Goal: Book appointment/travel/reservation

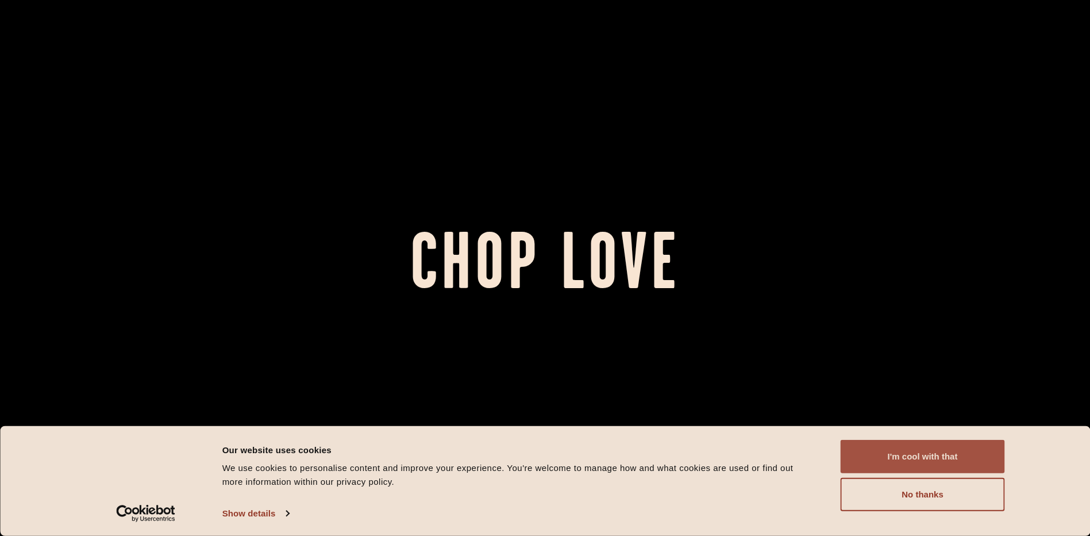
click at [540, 267] on button "I'm cool with that" at bounding box center [923, 456] width 164 height 33
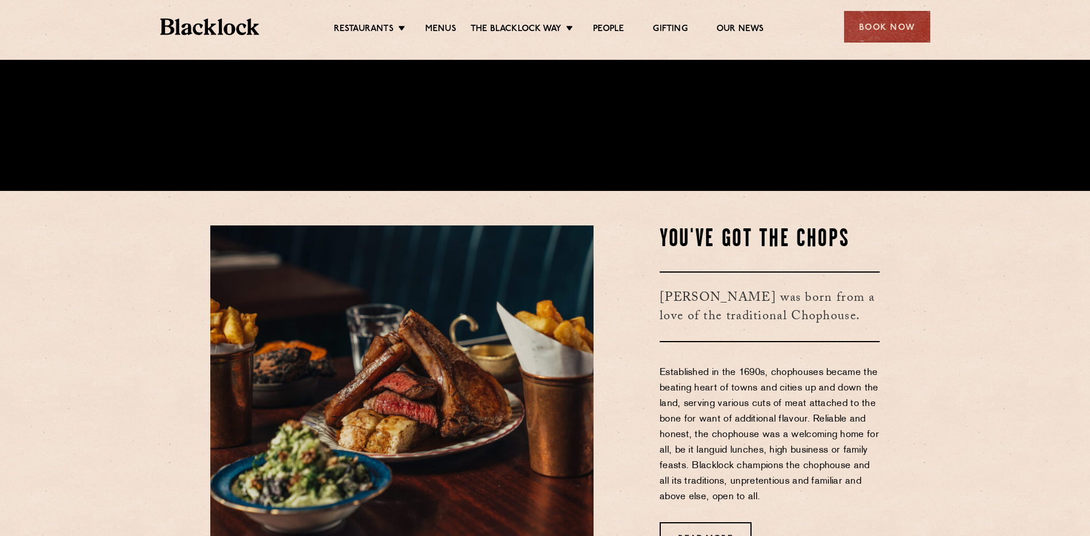
scroll to position [690, 0]
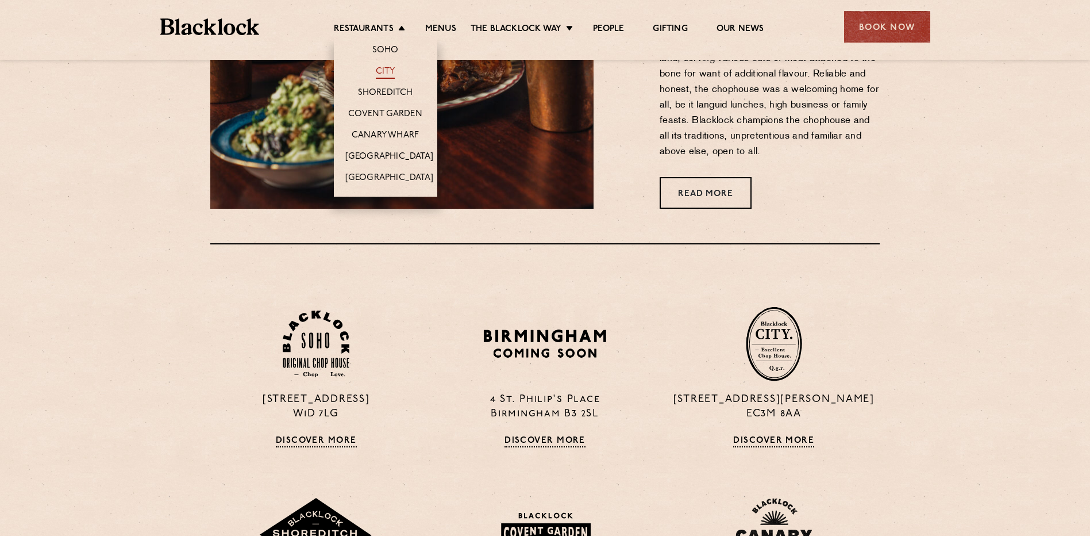
click at [388, 71] on link "City" at bounding box center [386, 72] width 20 height 13
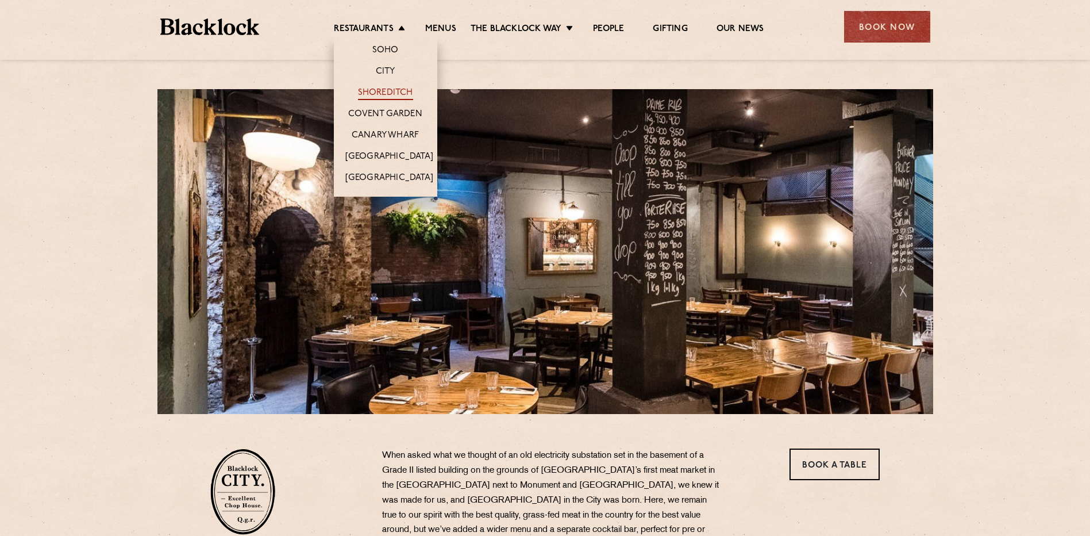
click at [390, 89] on link "Shoreditch" at bounding box center [385, 93] width 55 height 13
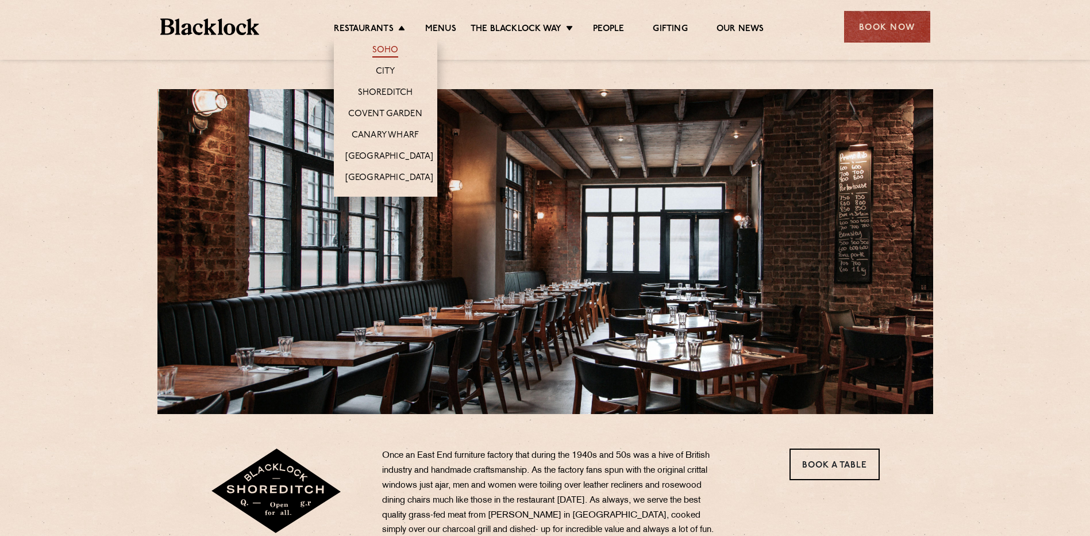
click at [384, 50] on link "Soho" at bounding box center [385, 51] width 26 height 13
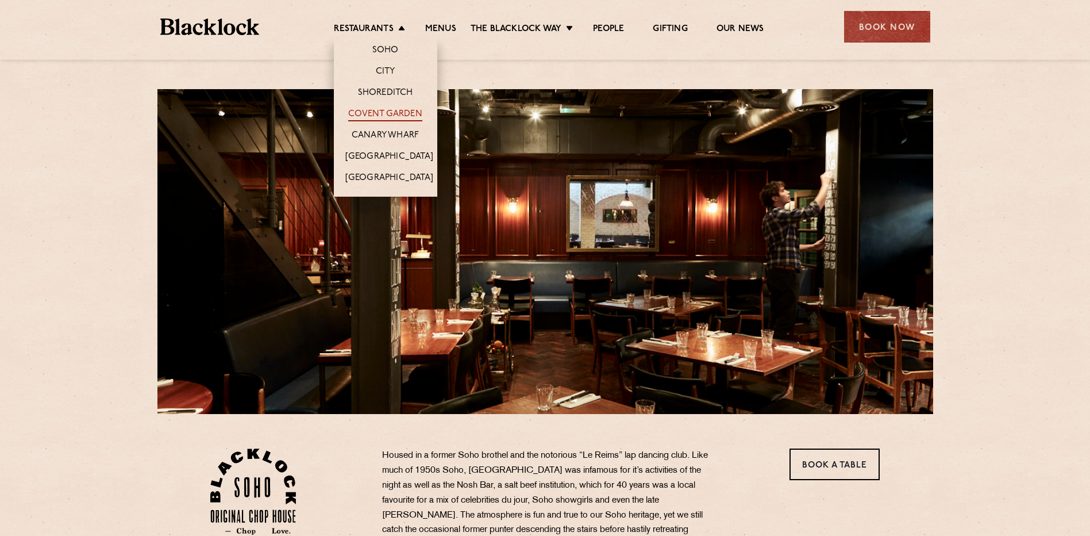
click at [388, 116] on link "Covent Garden" at bounding box center [385, 115] width 74 height 13
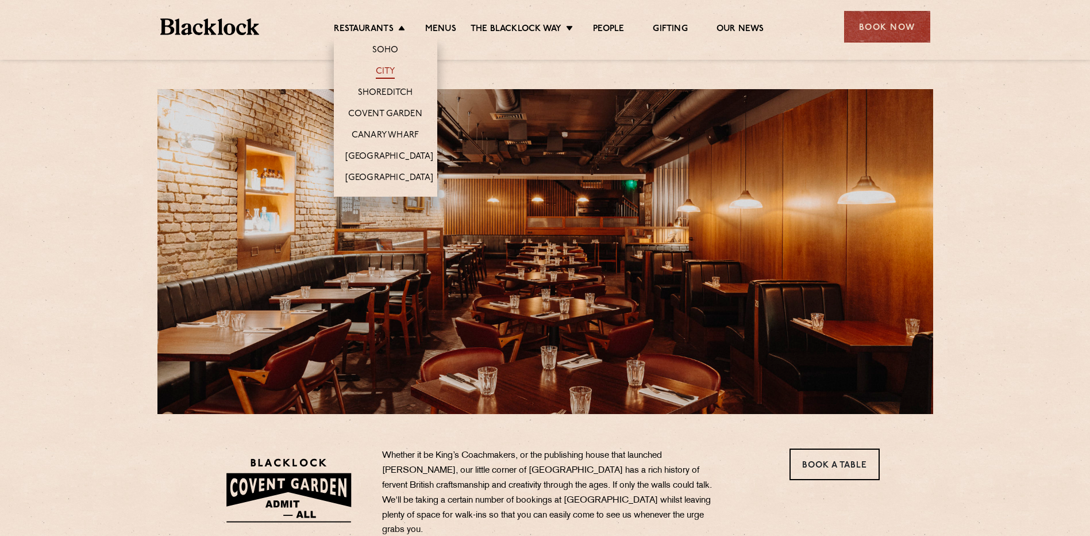
click at [387, 72] on link "City" at bounding box center [386, 72] width 20 height 13
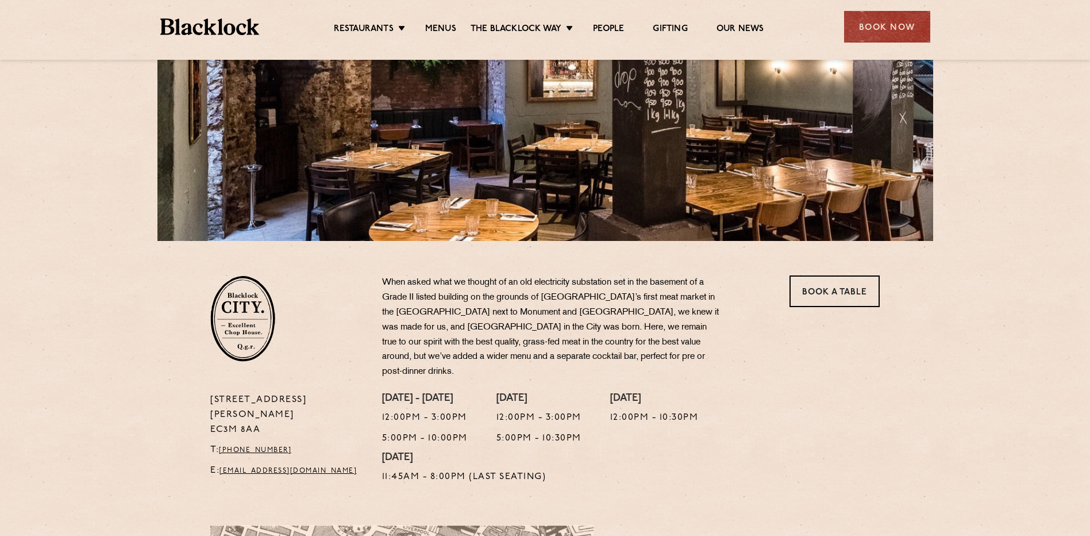
scroll to position [115, 0]
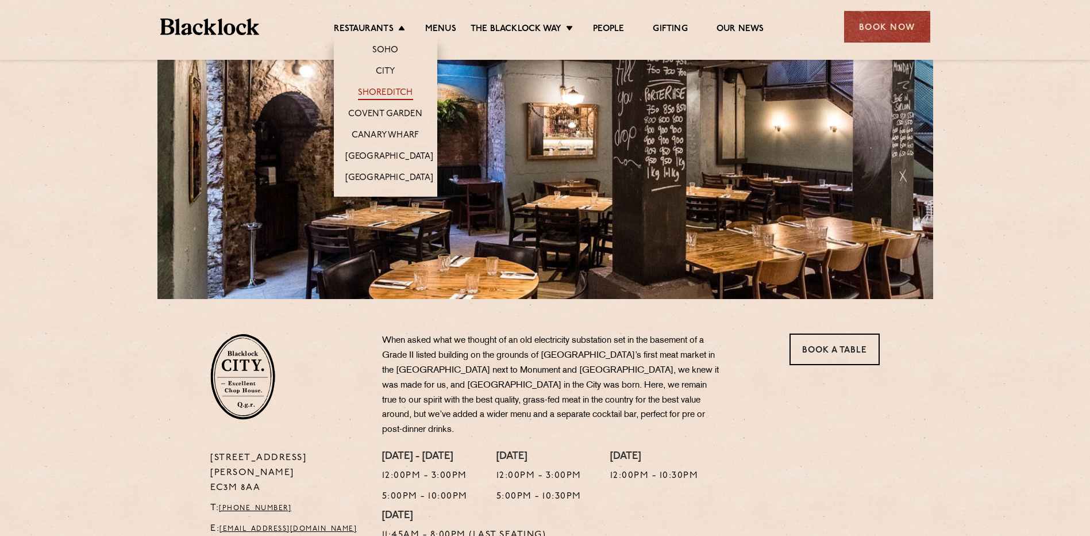
click at [391, 94] on link "Shoreditch" at bounding box center [385, 93] width 55 height 13
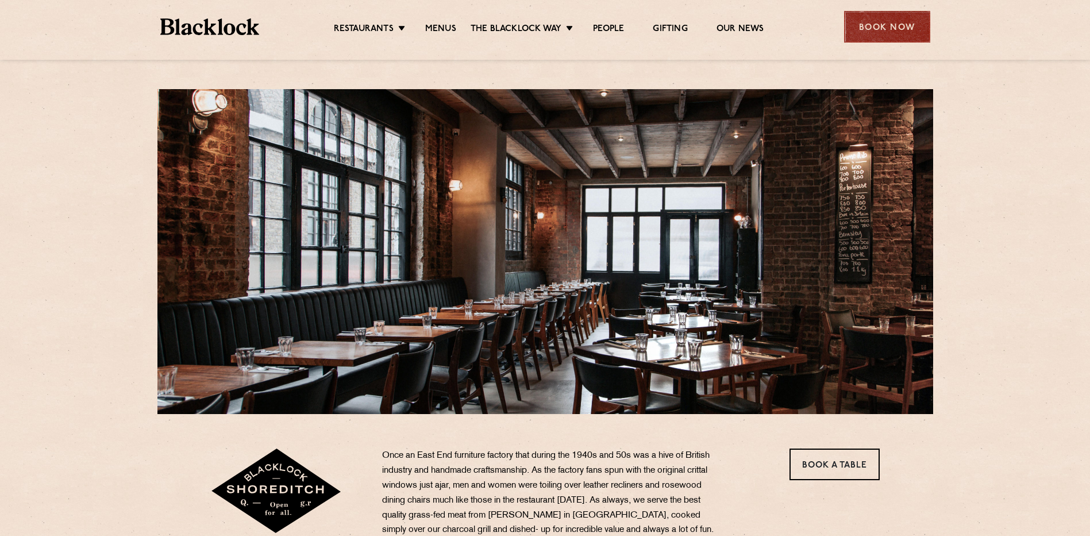
click at [889, 33] on div "Book Now" at bounding box center [887, 27] width 86 height 32
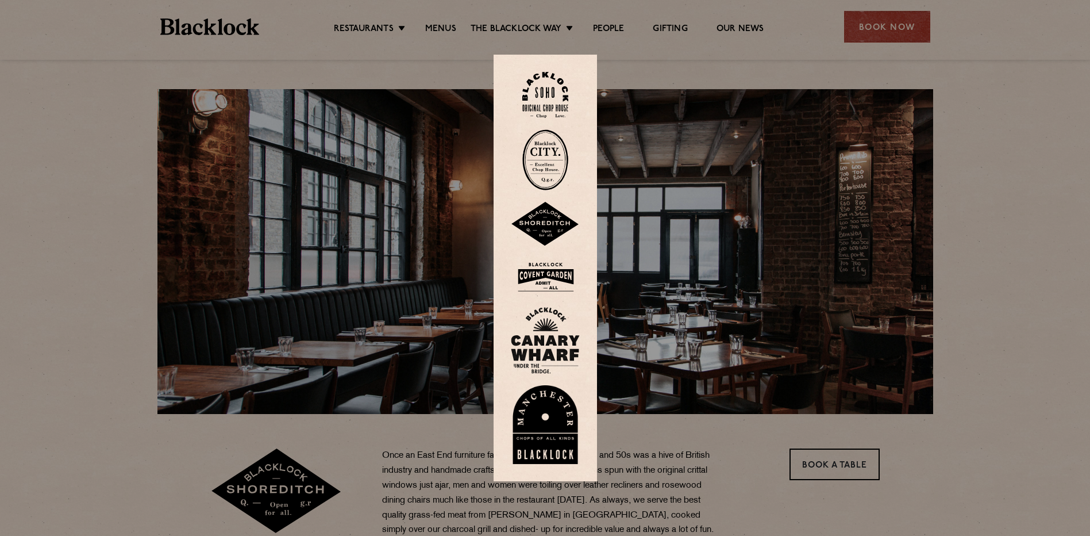
click at [557, 217] on img at bounding box center [545, 224] width 69 height 45
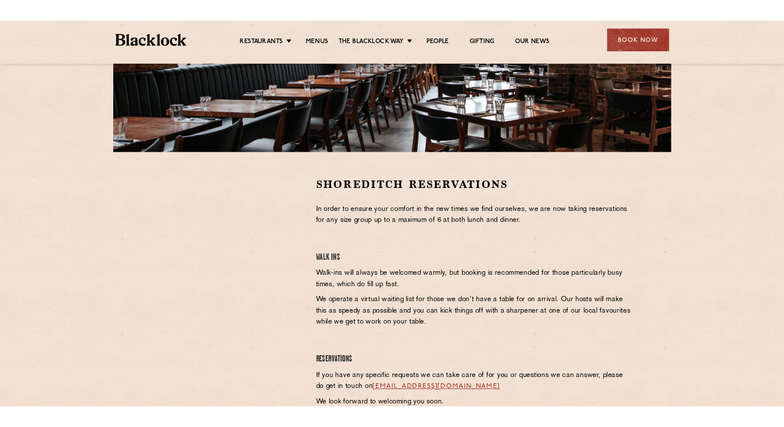
scroll to position [289, 0]
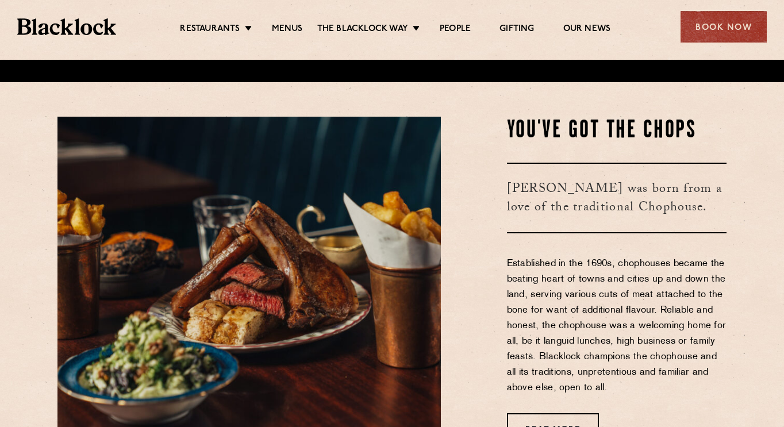
scroll to position [517, 0]
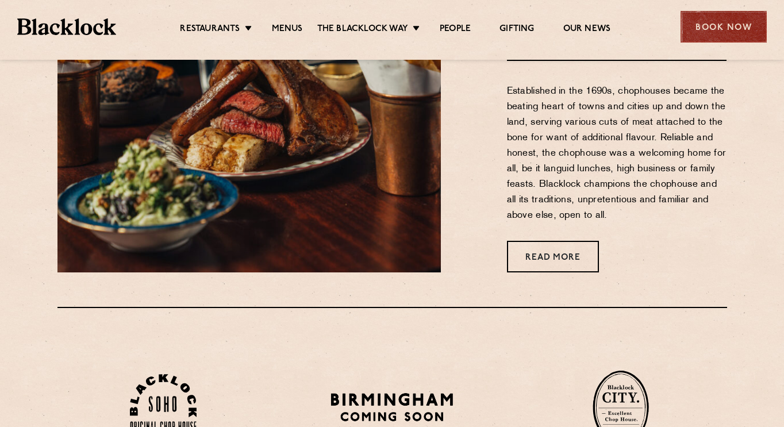
click at [726, 32] on div "Book Now" at bounding box center [723, 27] width 86 height 32
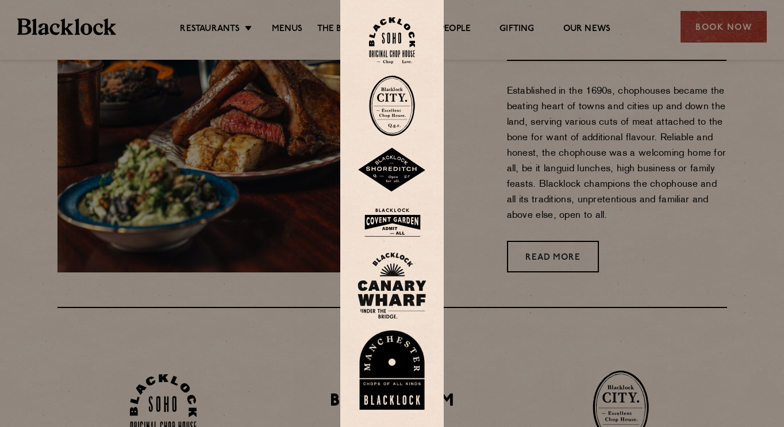
click at [402, 173] on img at bounding box center [391, 170] width 69 height 45
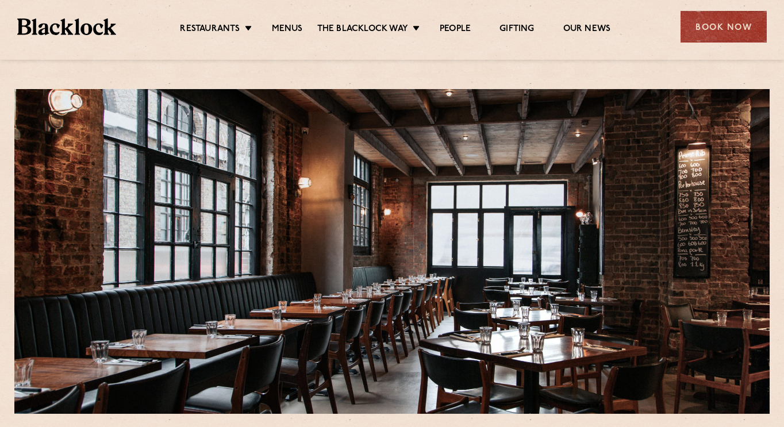
scroll to position [404, 0]
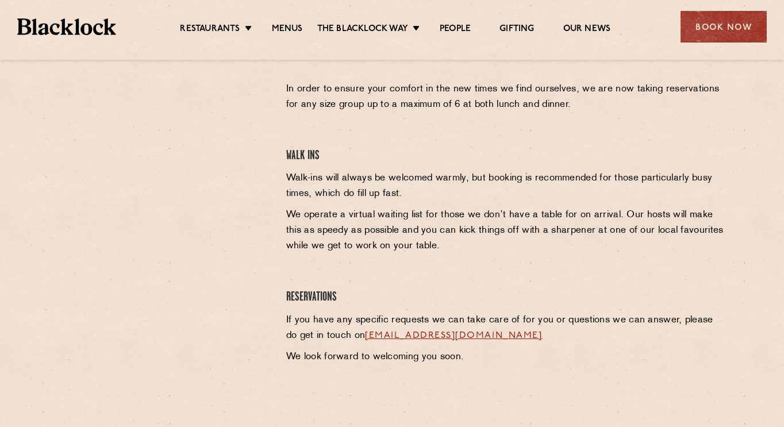
click at [431, 335] on link "shoreditch@theblacklock.com" at bounding box center [453, 335] width 177 height 9
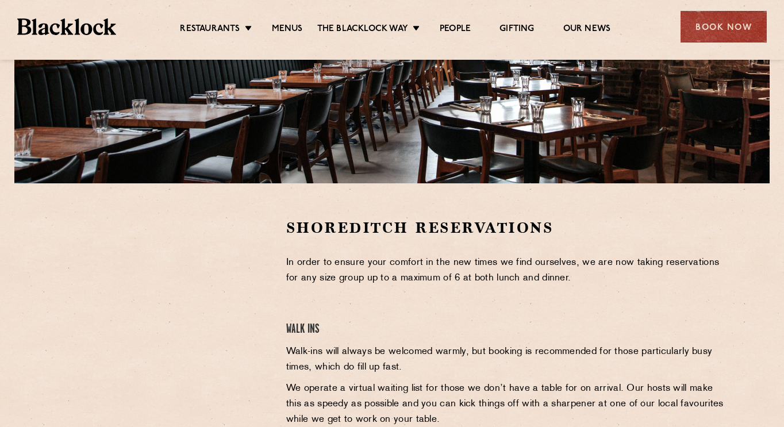
scroll to position [0, 0]
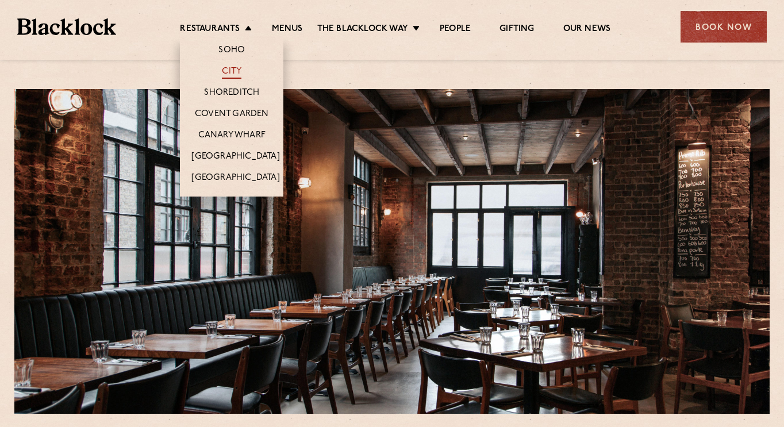
click at [233, 71] on link "City" at bounding box center [232, 72] width 20 height 13
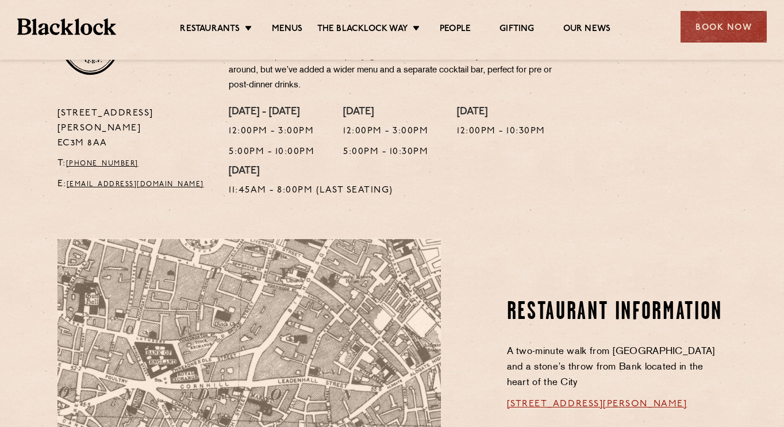
scroll to position [287, 0]
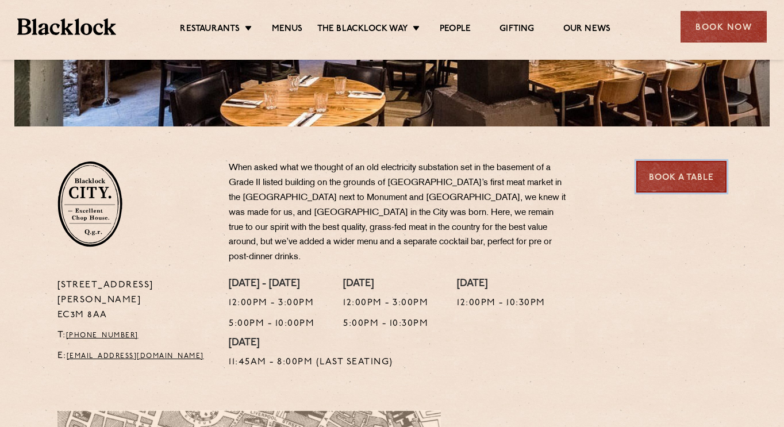
click at [657, 184] on link "Book a Table" at bounding box center [681, 177] width 90 height 32
